Goal: Transaction & Acquisition: Obtain resource

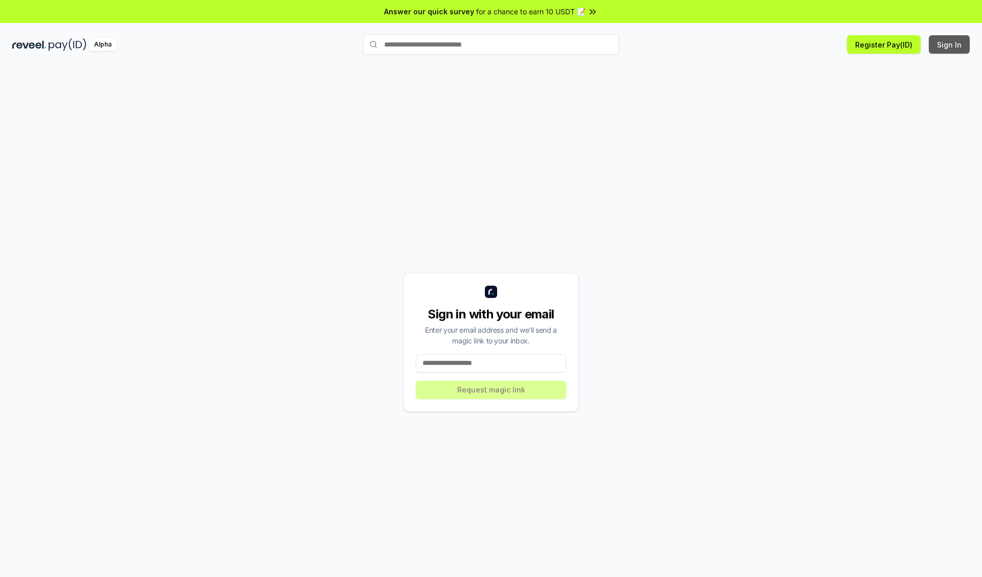
click at [950, 44] on button "Sign In" at bounding box center [949, 44] width 41 height 18
type input "**********"
click at [491, 390] on button "Request magic link" at bounding box center [491, 390] width 150 height 18
